Goal: Information Seeking & Learning: Understand process/instructions

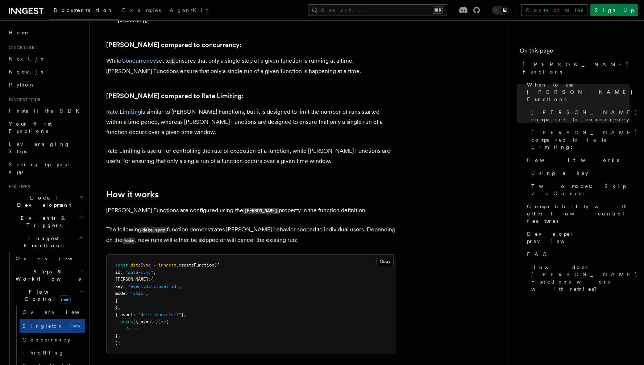
scroll to position [164, 0]
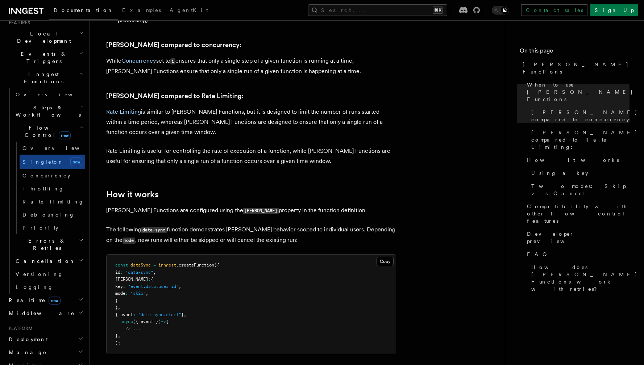
click at [34, 336] on span "Deployment" at bounding box center [27, 339] width 42 height 7
click at [36, 350] on span "Overview" at bounding box center [53, 353] width 75 height 6
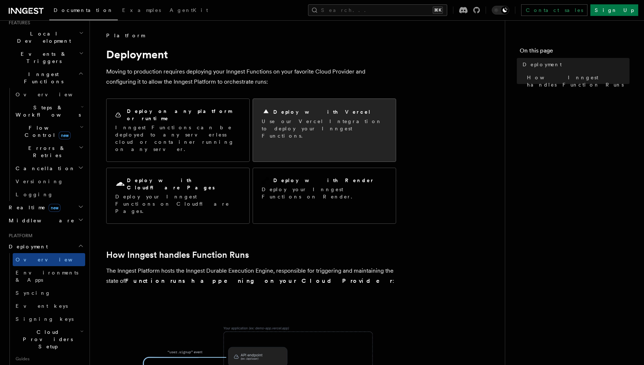
click at [289, 111] on h2 "Deploy with Vercel" at bounding box center [322, 111] width 98 height 7
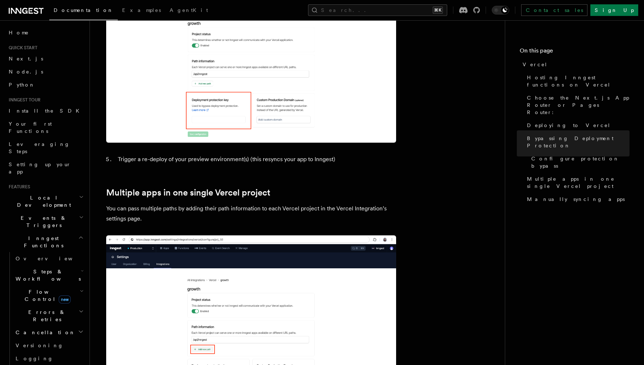
scroll to position [885, 0]
